Goal: Navigation & Orientation: Find specific page/section

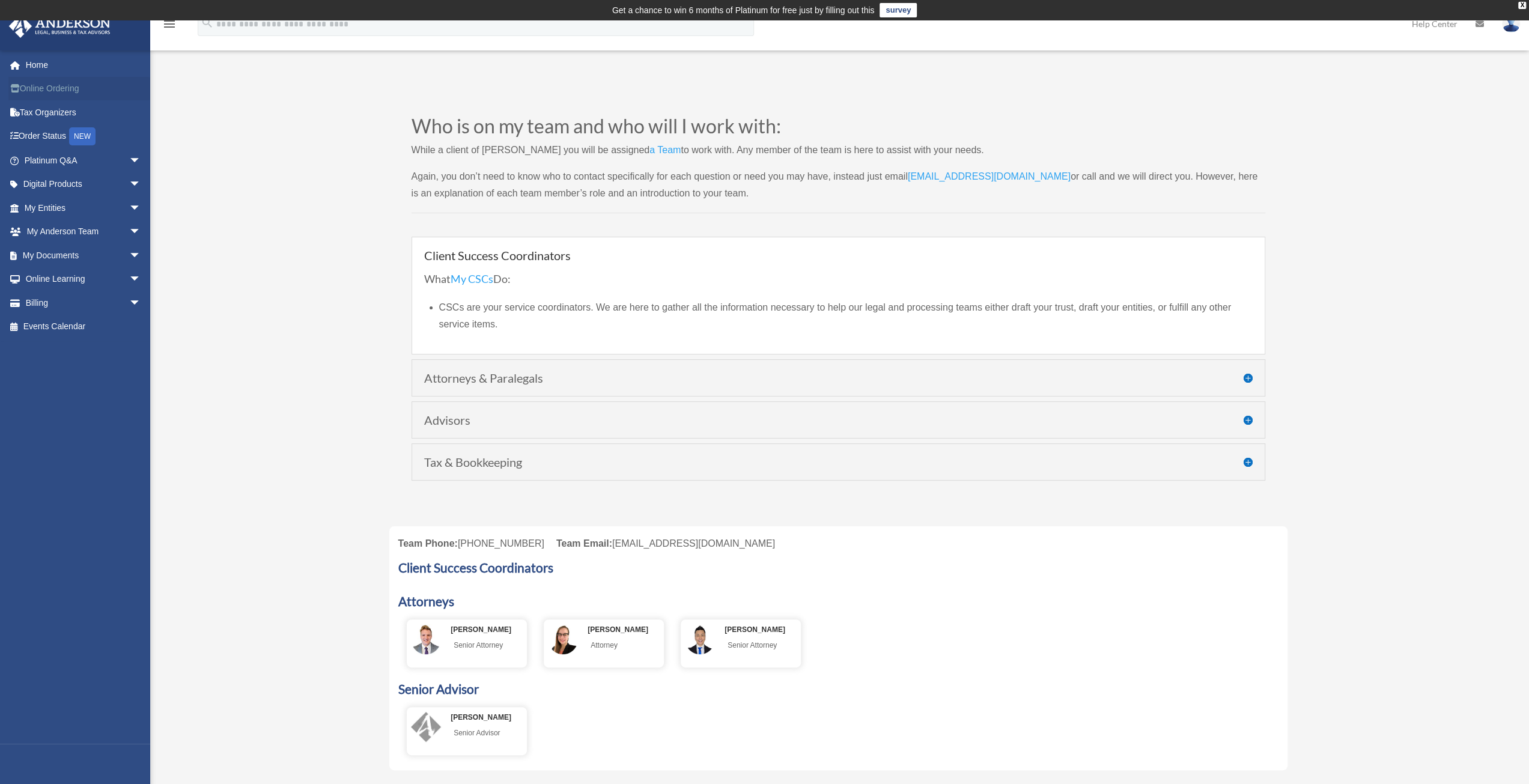
click at [70, 88] on link "Online Ordering" at bounding box center [84, 89] width 151 height 24
click at [129, 204] on span "arrow_drop_down" at bounding box center [141, 208] width 24 height 24
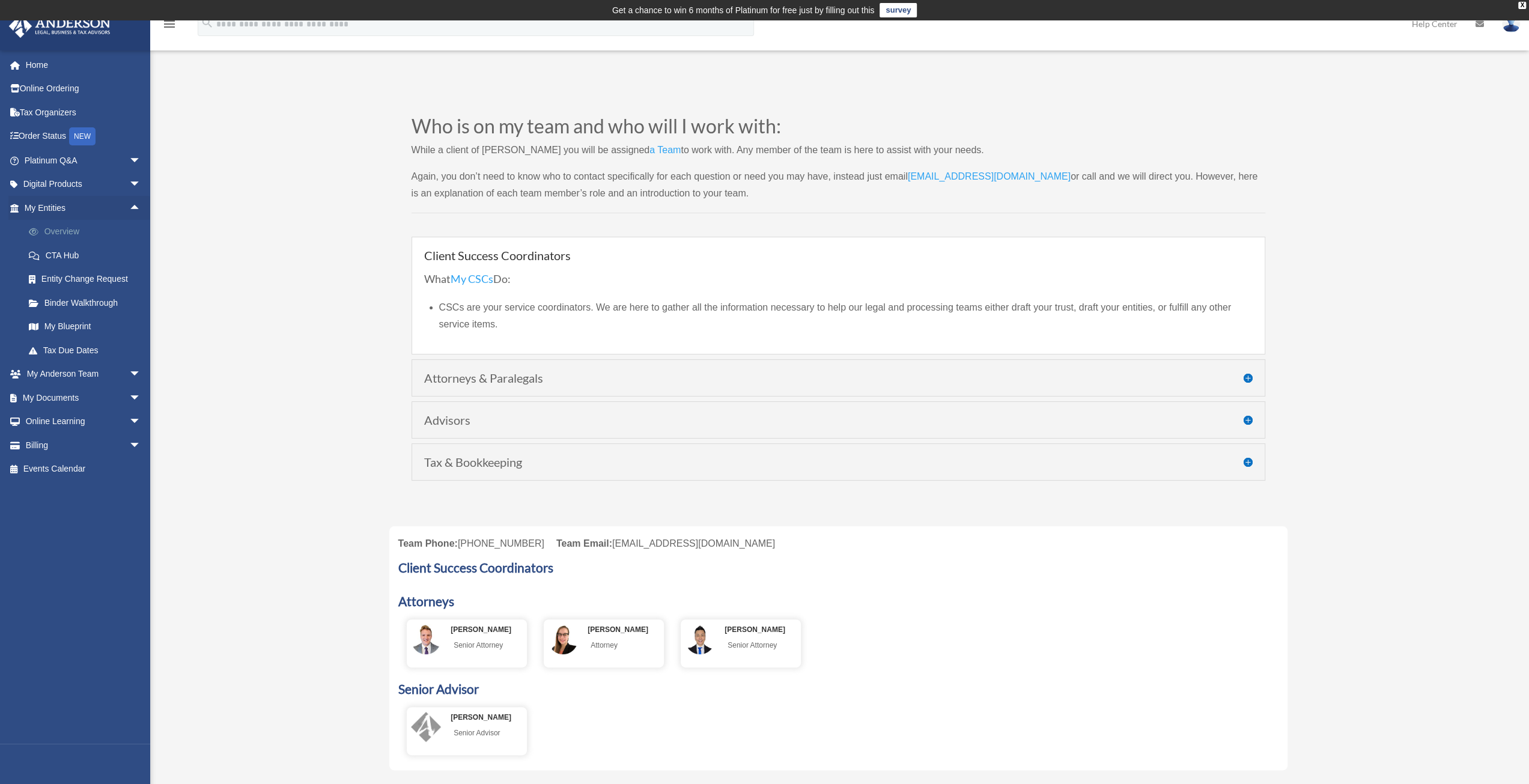
click at [81, 227] on link "Overview" at bounding box center [87, 232] width 142 height 24
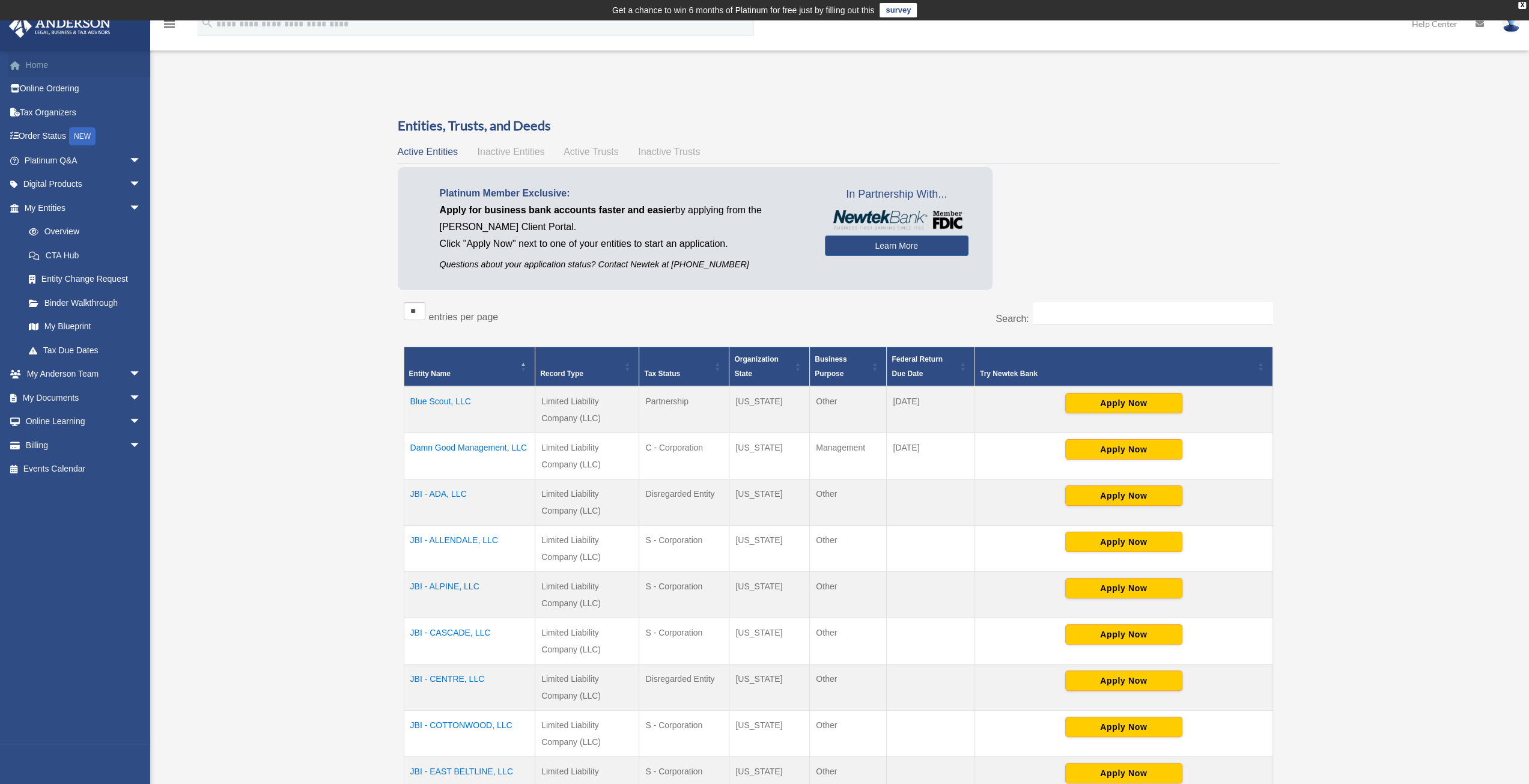
click at [32, 61] on link "Home" at bounding box center [84, 65] width 151 height 24
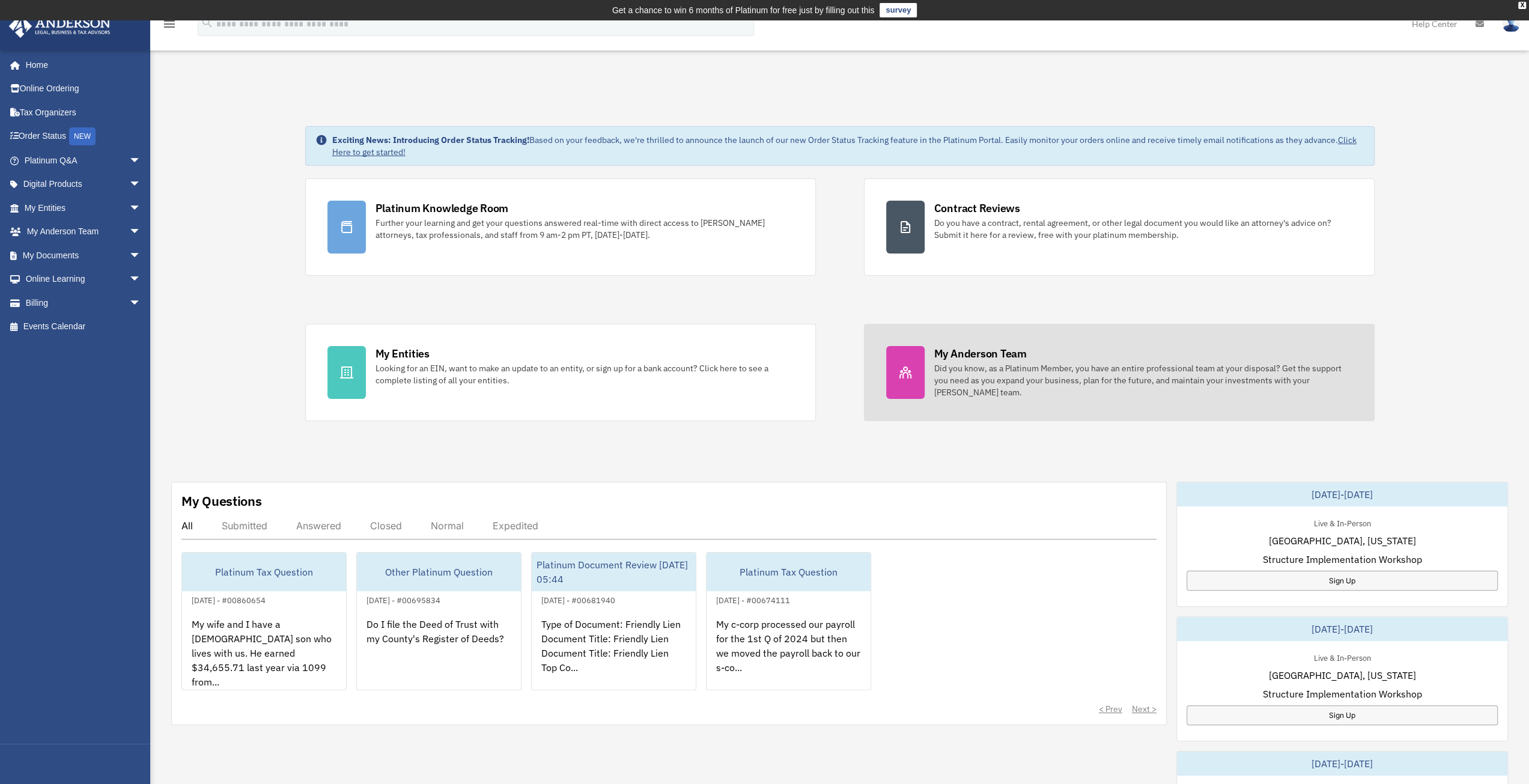
click at [1021, 381] on div "Did you know, as a Platinum Member, you have an entire professional team at you…" at bounding box center [1143, 379] width 418 height 36
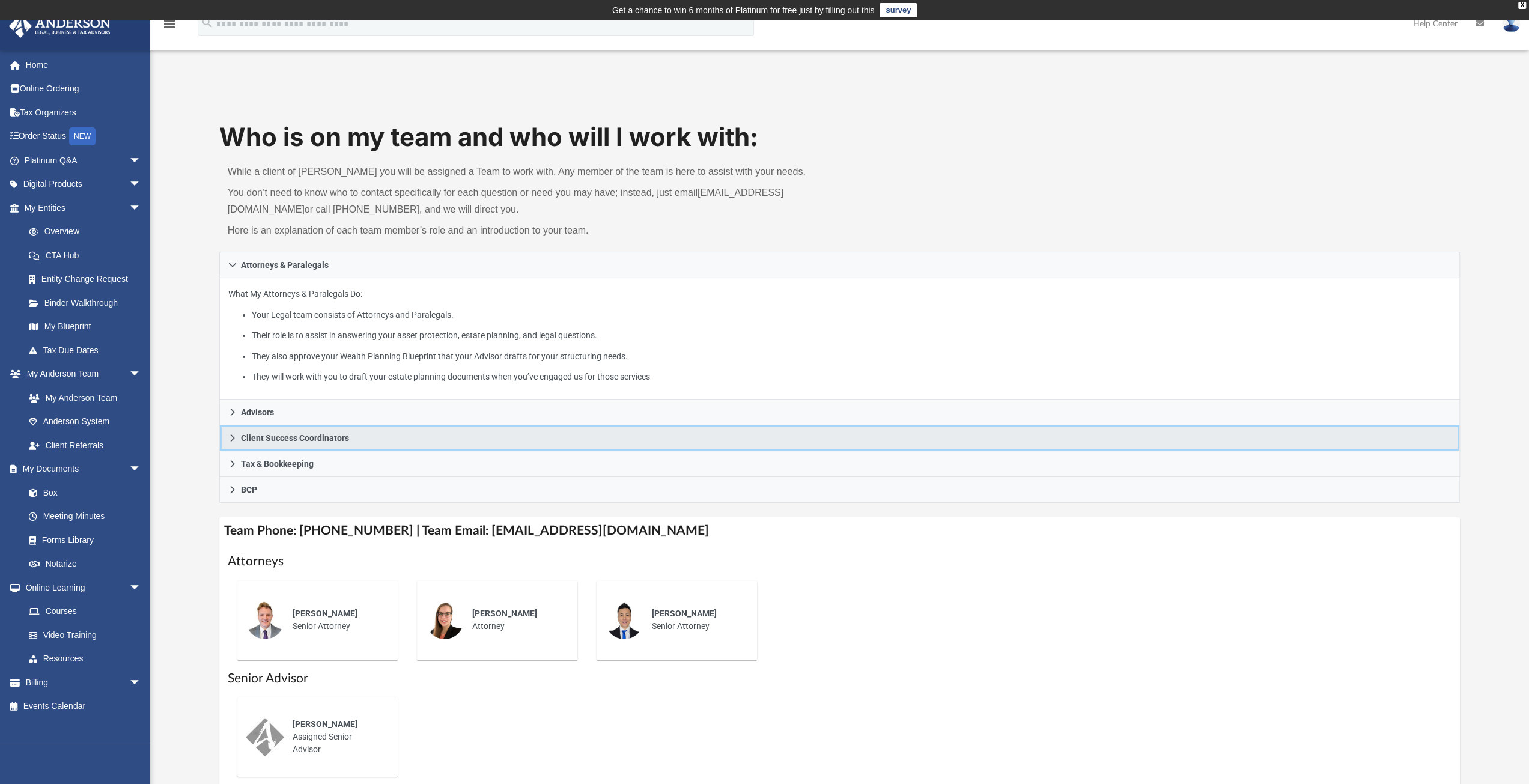
click at [231, 432] on link "Client Success Coordinators" at bounding box center [840, 438] width 1241 height 26
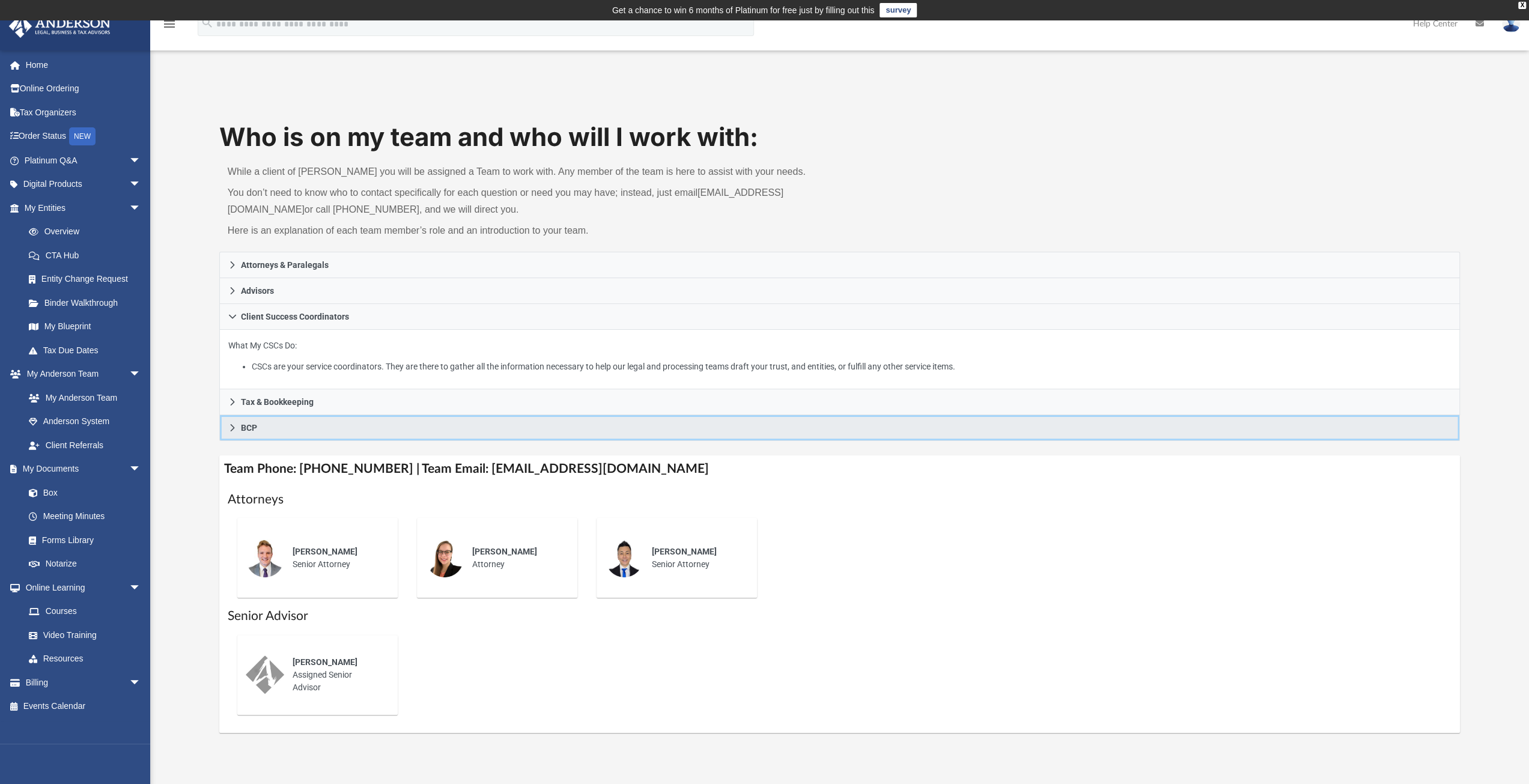
click at [235, 424] on icon at bounding box center [232, 427] width 8 height 8
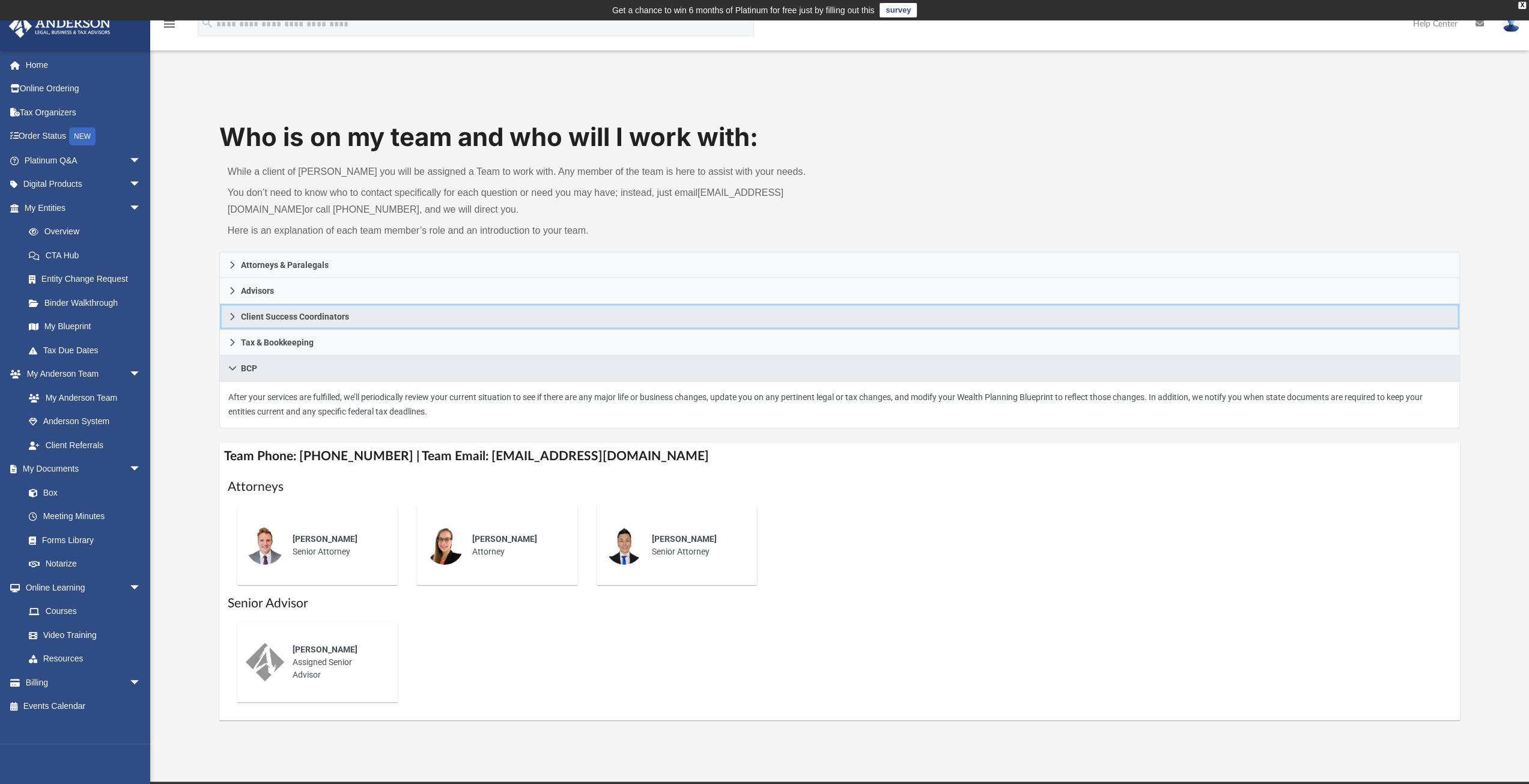
click at [233, 316] on icon at bounding box center [232, 316] width 5 height 7
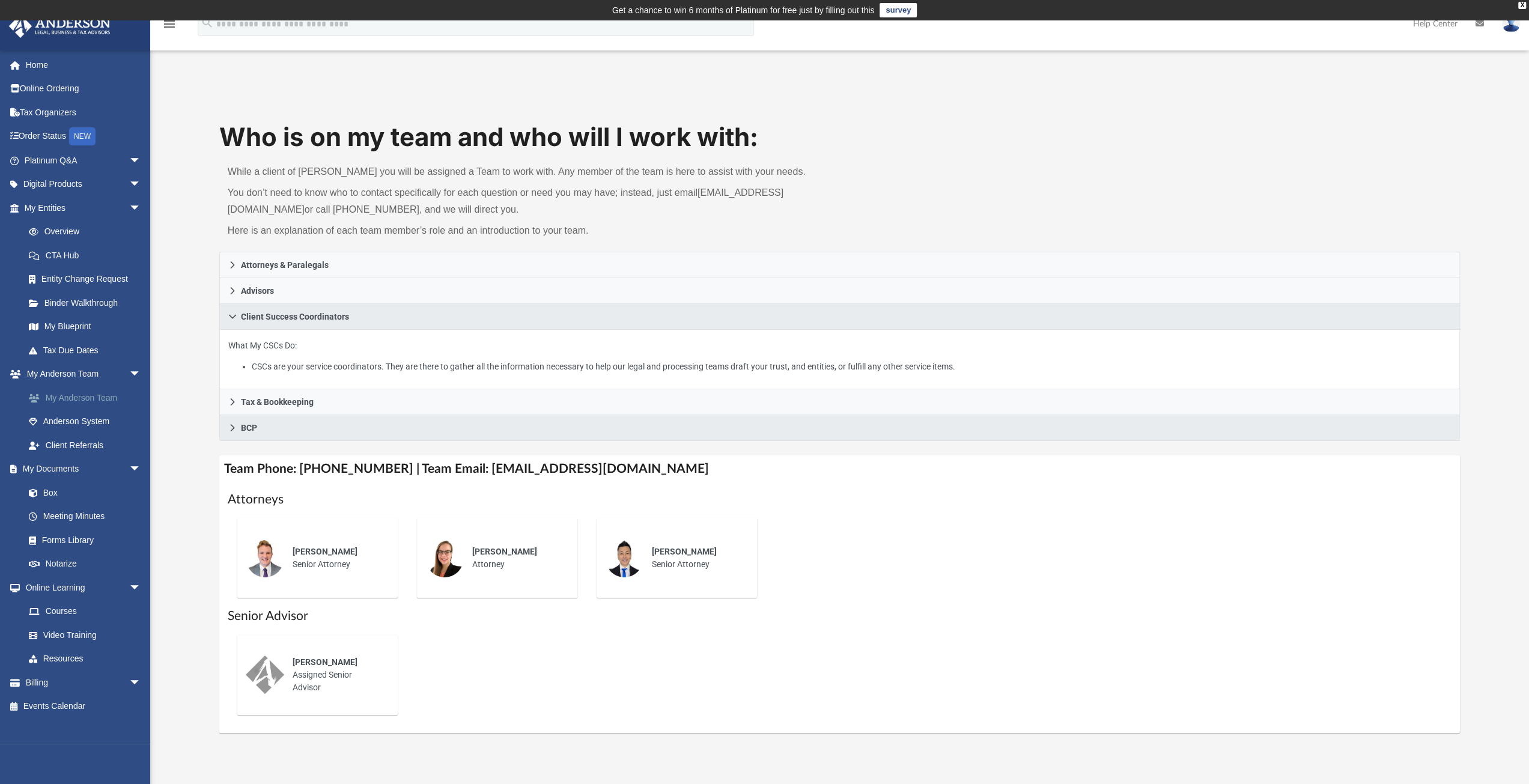
click at [99, 395] on link "My Anderson Team" at bounding box center [87, 398] width 142 height 24
click at [82, 416] on link "Anderson System" at bounding box center [87, 422] width 142 height 24
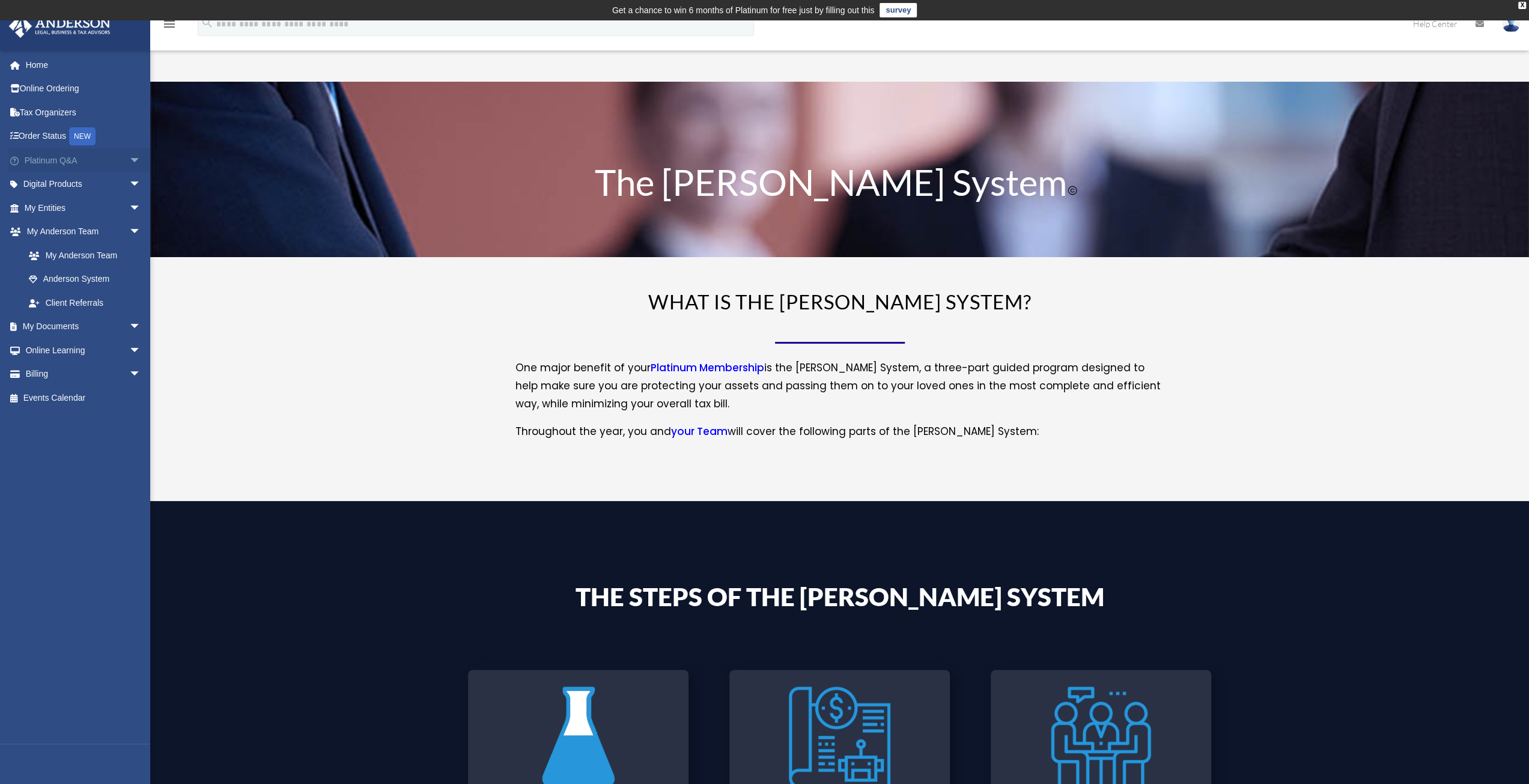
click at [129, 161] on span "arrow_drop_down" at bounding box center [141, 160] width 24 height 24
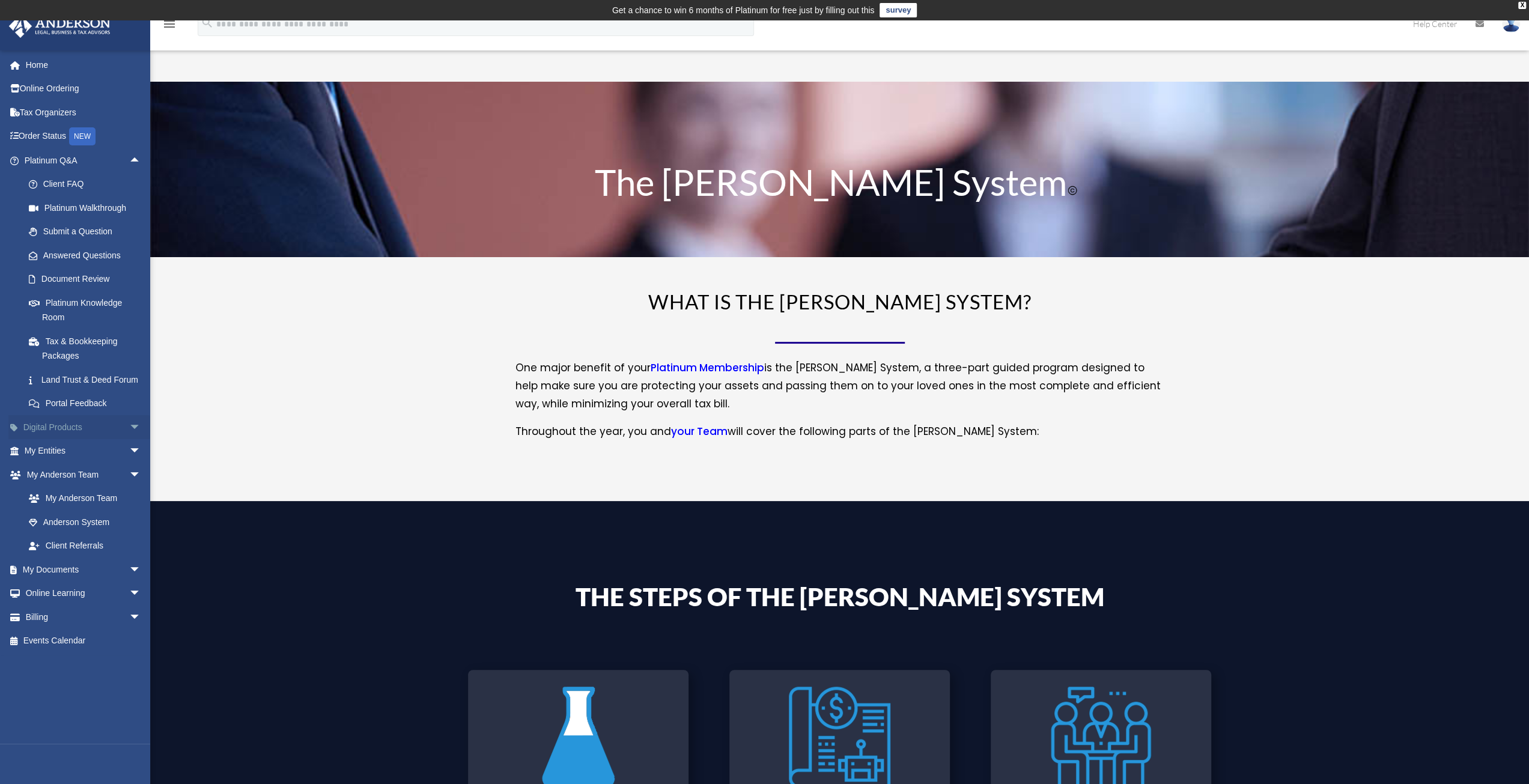
click at [129, 440] on span "arrow_drop_down" at bounding box center [141, 427] width 24 height 24
click at [115, 558] on link "My Entities arrow_drop_down" at bounding box center [84, 546] width 151 height 24
click at [129, 558] on span "arrow_drop_down" at bounding box center [141, 546] width 24 height 24
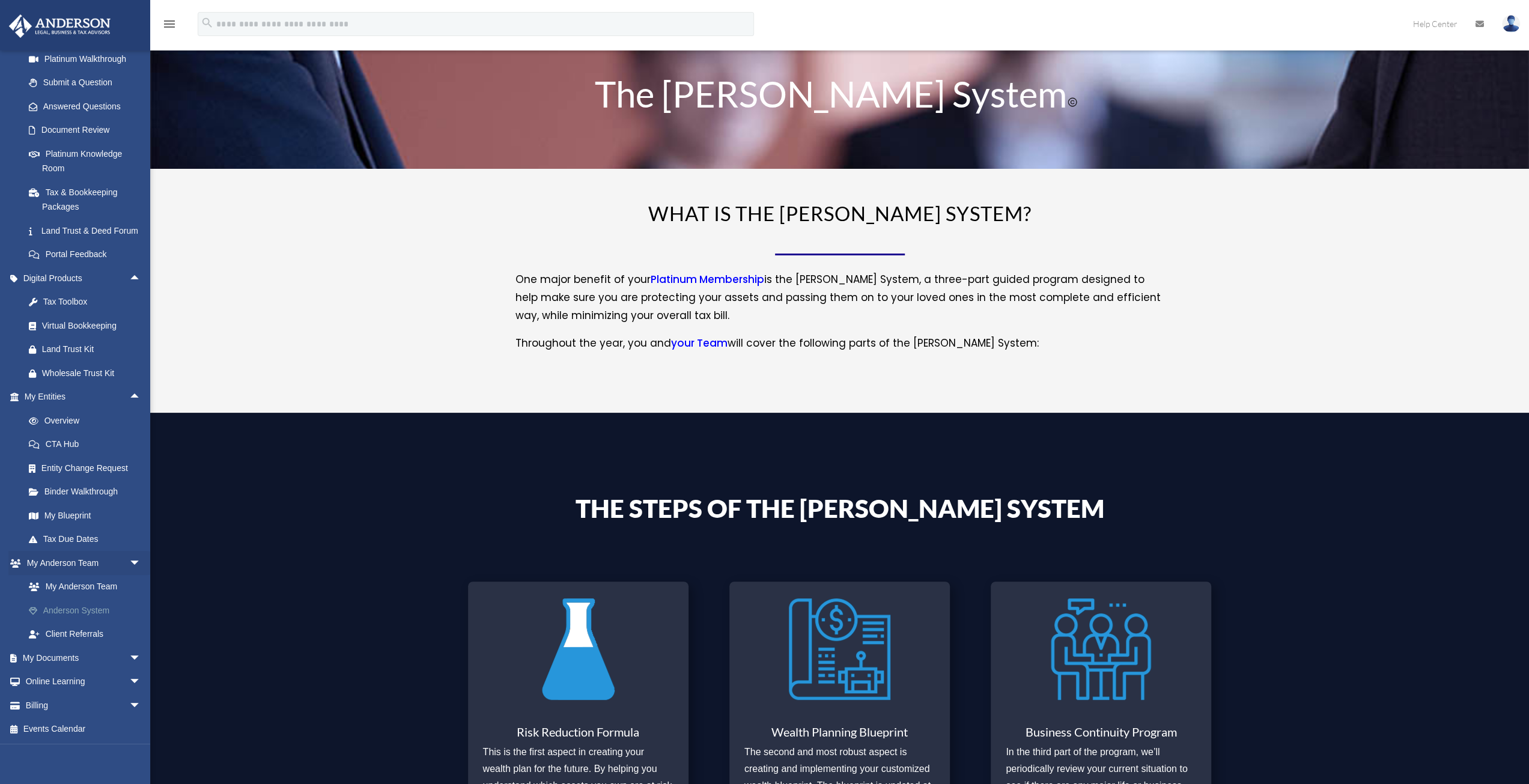
scroll to position [100, 0]
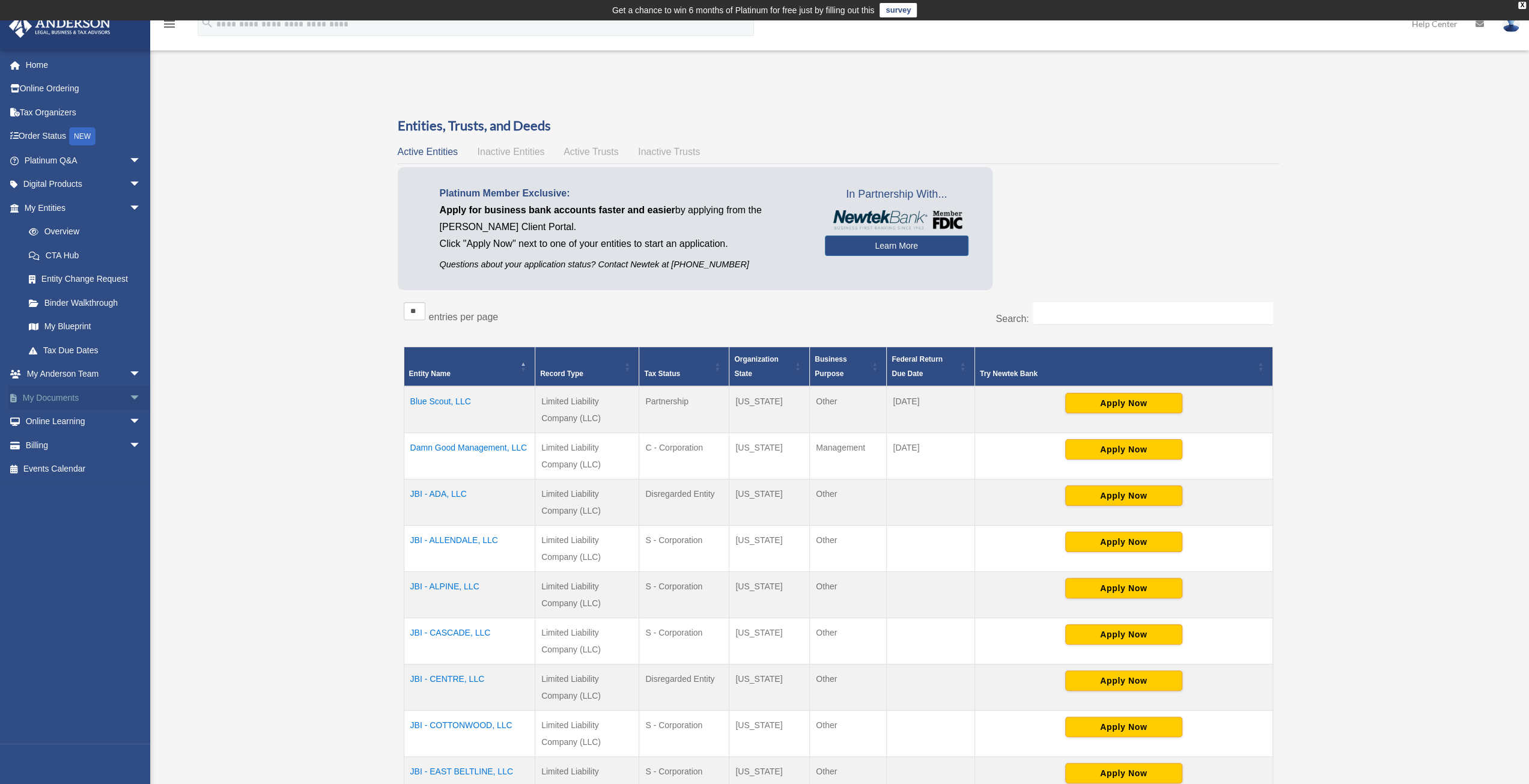
click at [129, 393] on span "arrow_drop_down" at bounding box center [141, 398] width 24 height 24
click at [81, 468] on link "Forms Library" at bounding box center [87, 469] width 142 height 24
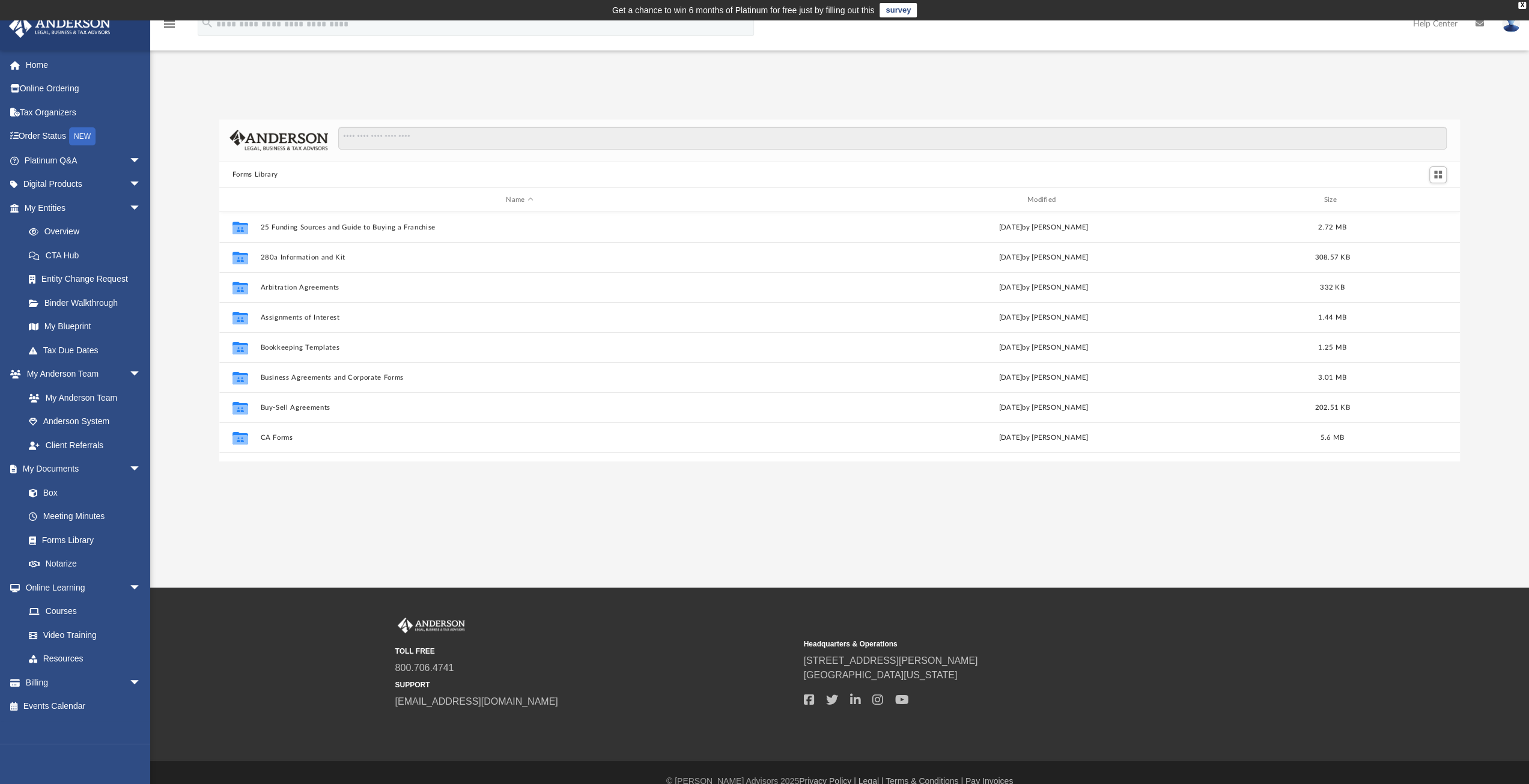
scroll to position [264, 1232]
